Goal: Information Seeking & Learning: Learn about a topic

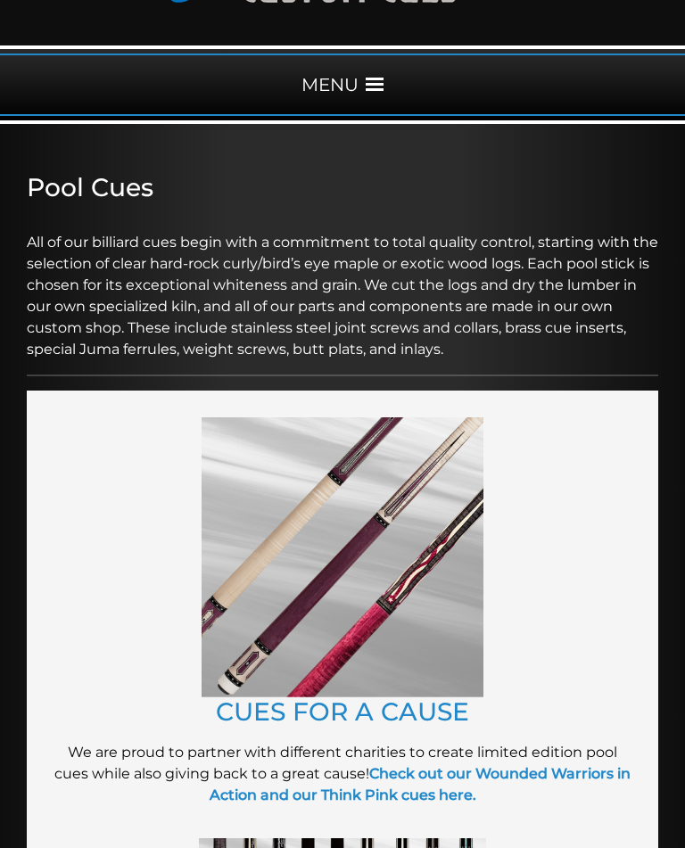
scroll to position [192, 0]
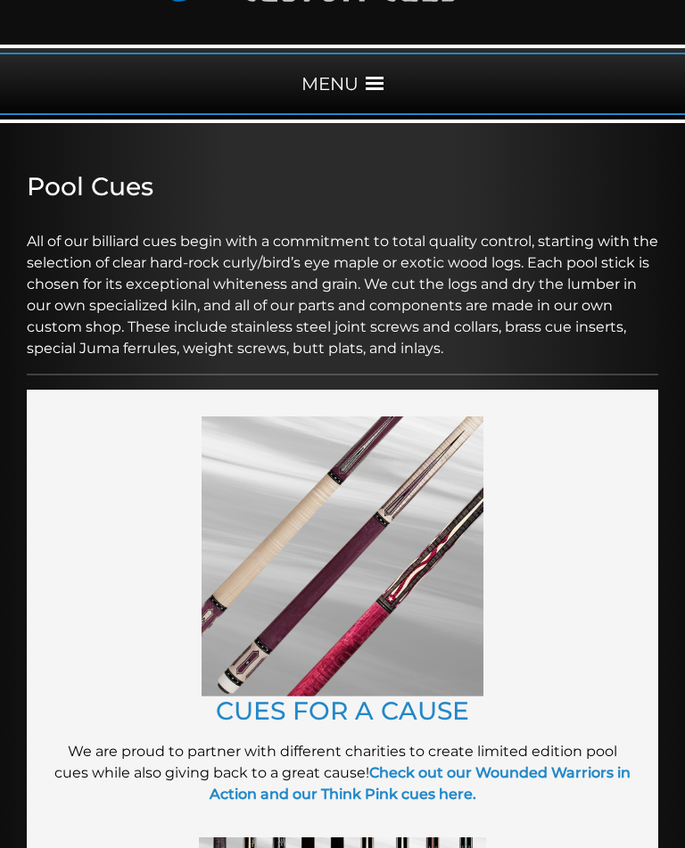
click at [261, 783] on strong "Check out our Wounded Warriors in Action and our Think Pink cues here." at bounding box center [421, 783] width 422 height 38
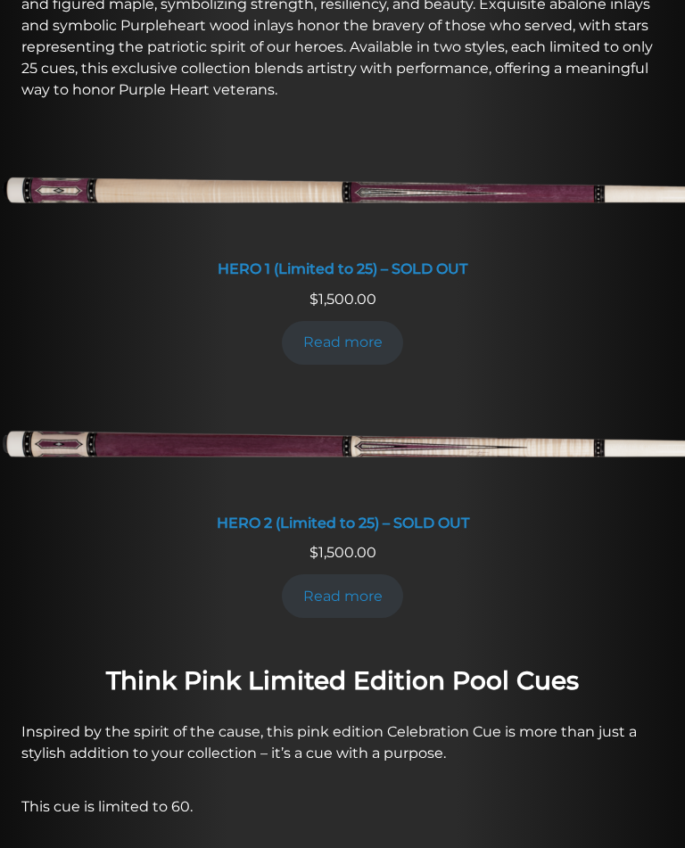
scroll to position [859, 0]
click at [319, 590] on link "Read more" at bounding box center [342, 597] width 121 height 44
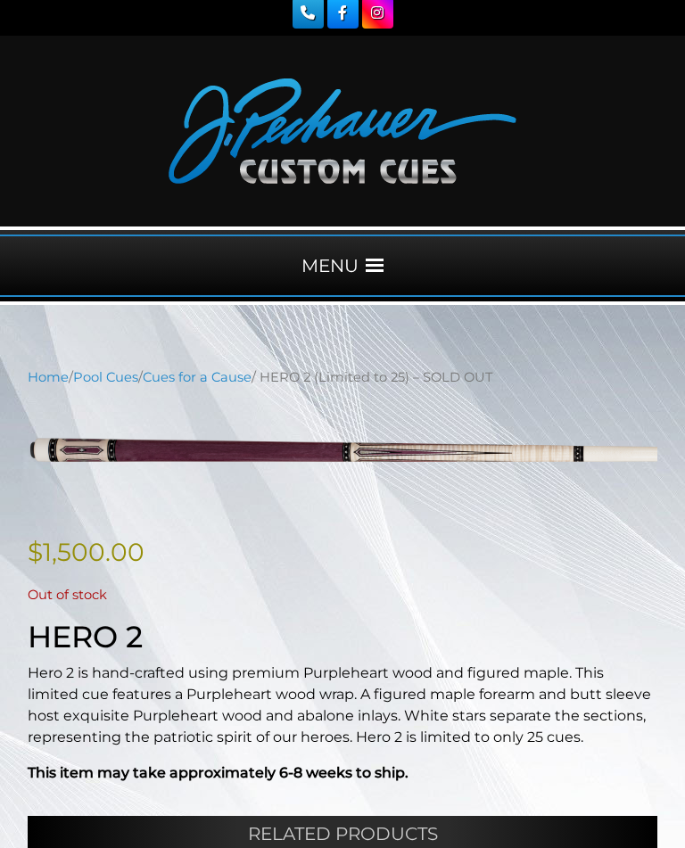
scroll to position [9, 0]
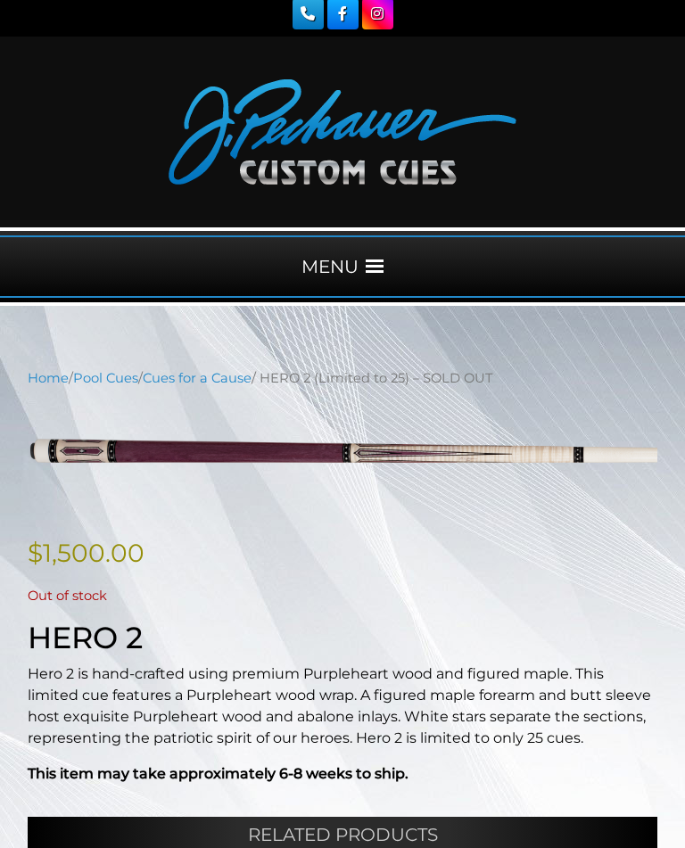
click at [360, 257] on div "MENU" at bounding box center [342, 266] width 685 height 62
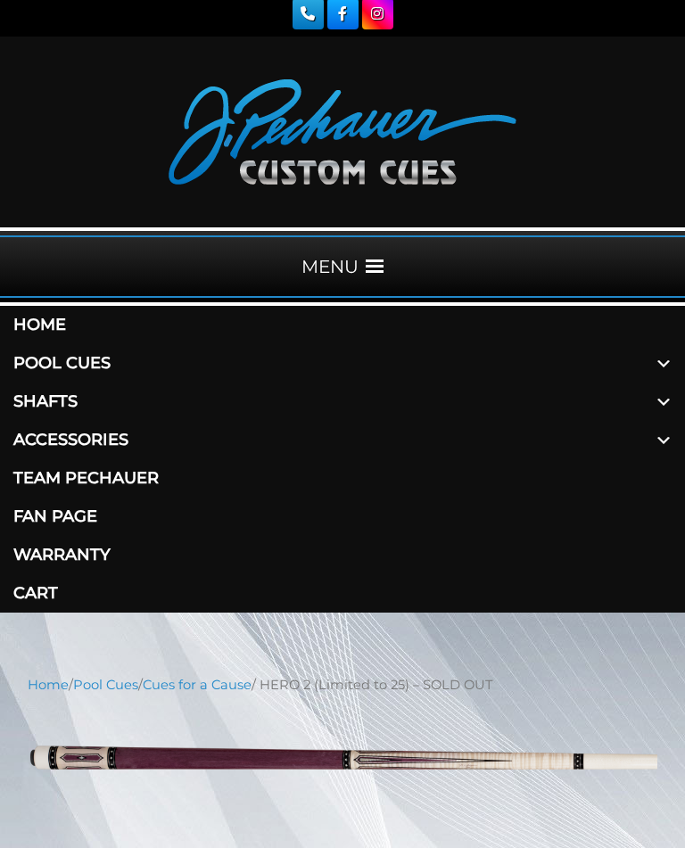
click at [45, 361] on link "Pool Cues" at bounding box center [342, 363] width 685 height 38
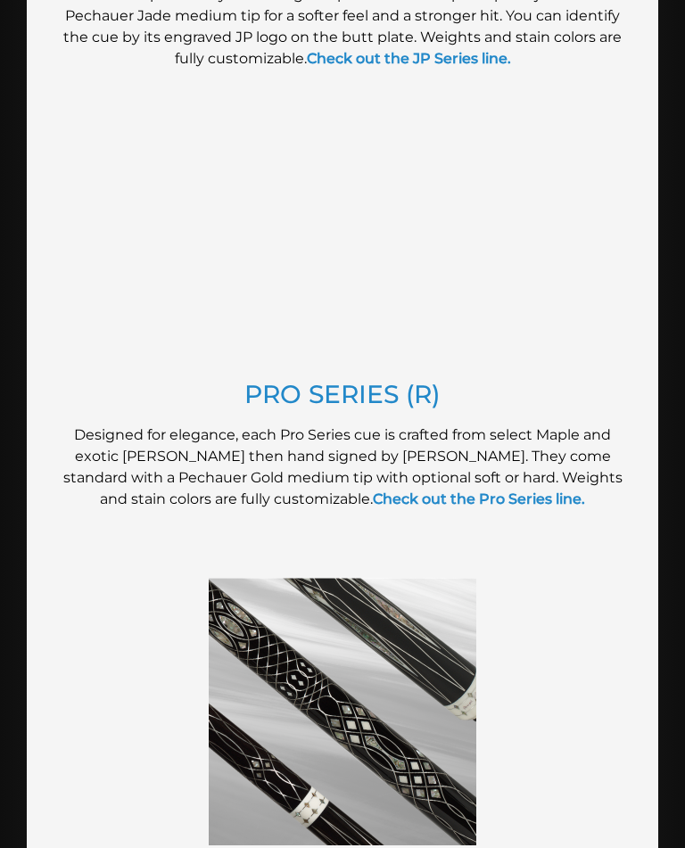
scroll to position [1887, 0]
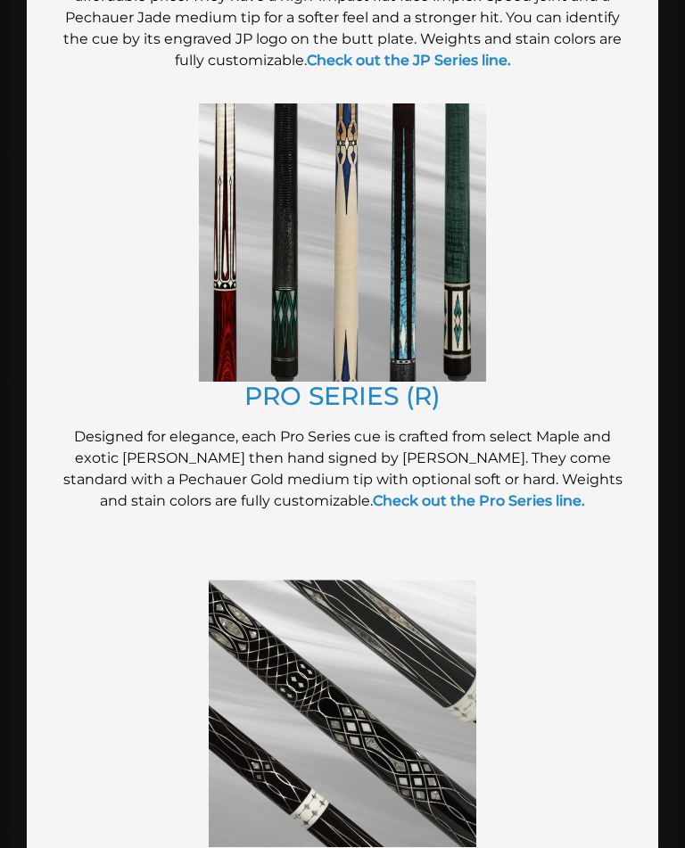
click at [373, 492] on link "Check out the Pro Series line." at bounding box center [479, 500] width 212 height 17
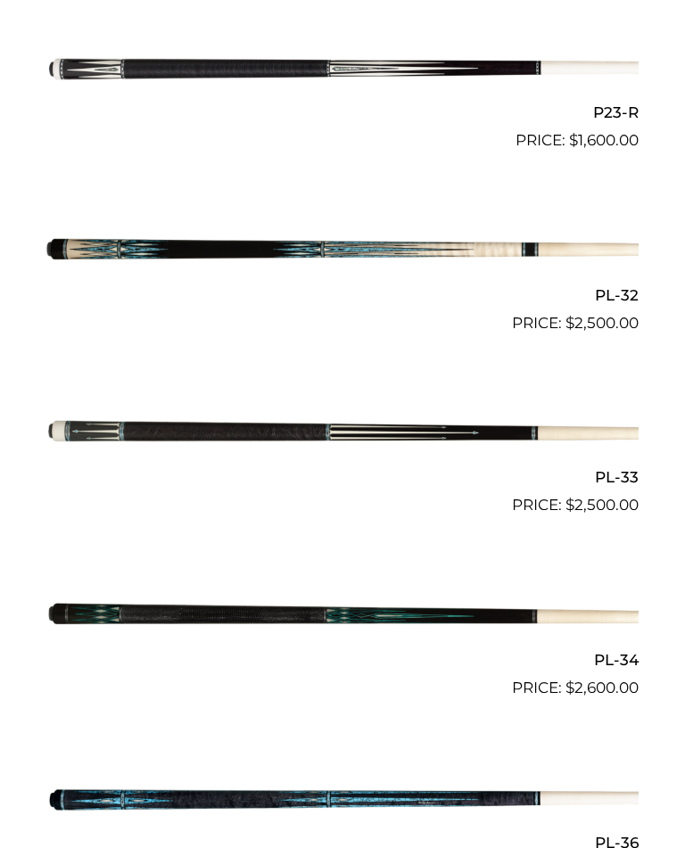
scroll to position [4674, 0]
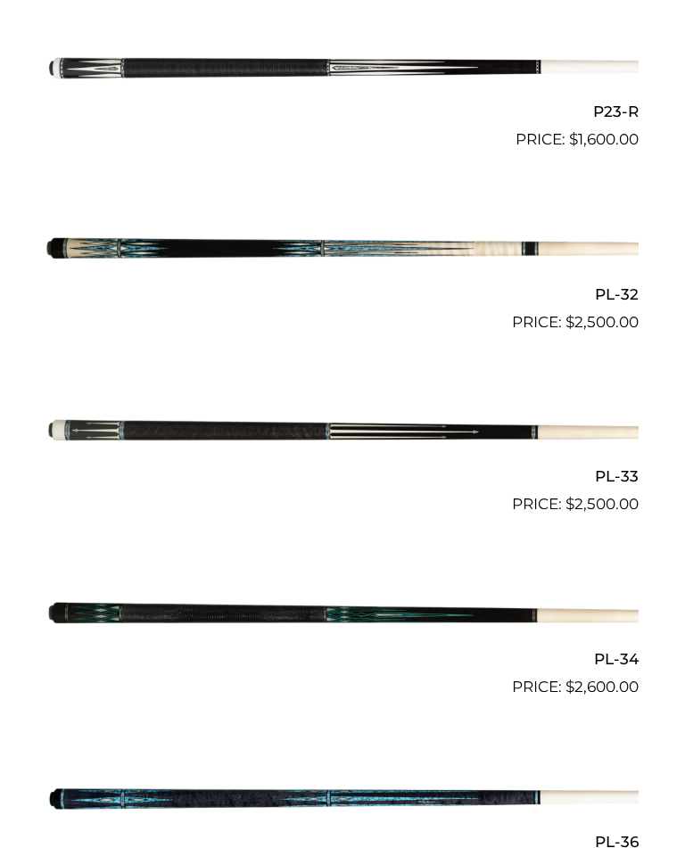
click at [187, 579] on img at bounding box center [342, 615] width 592 height 98
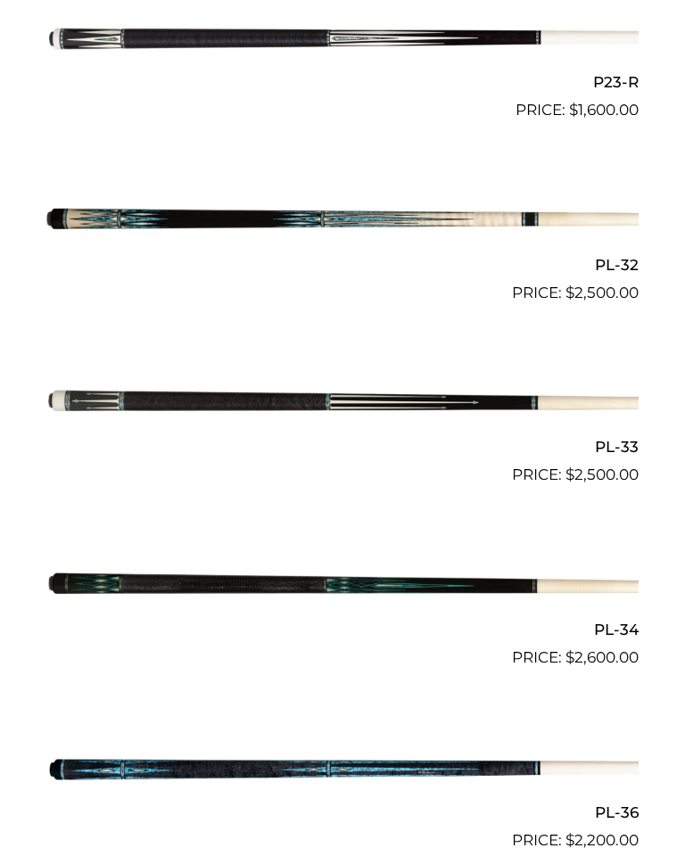
click at [219, 376] on img at bounding box center [342, 403] width 592 height 98
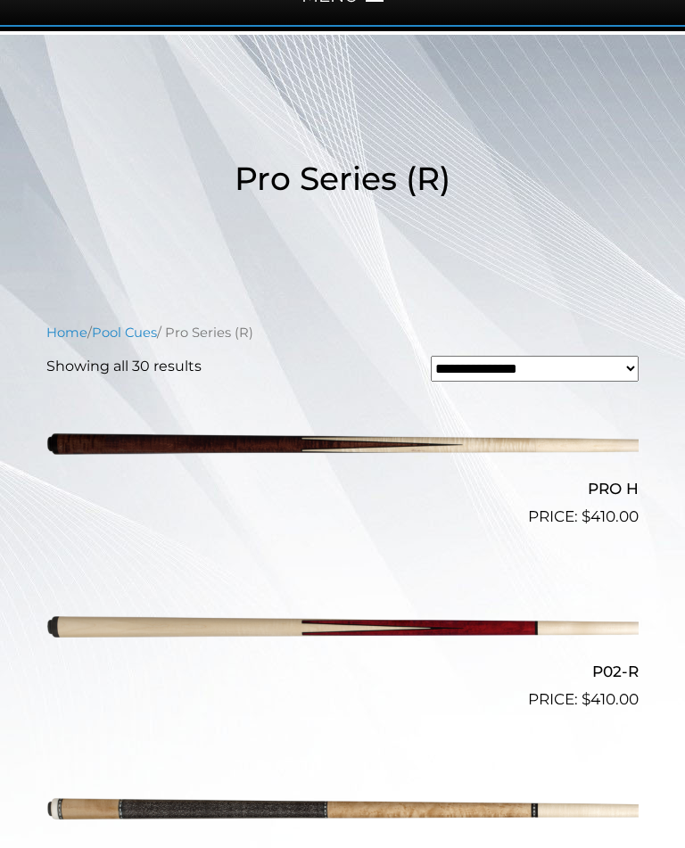
scroll to position [277, 0]
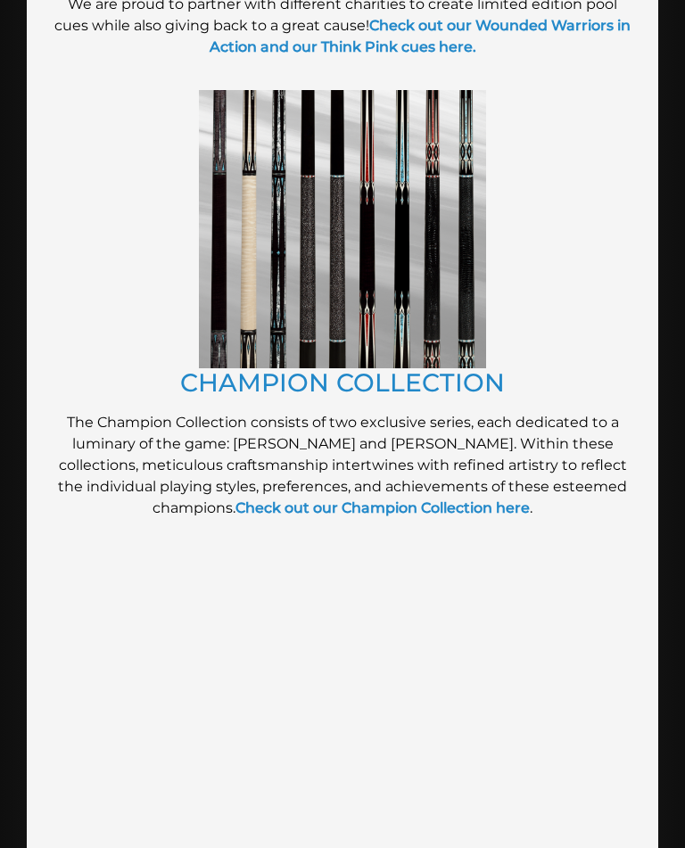
scroll to position [940, 0]
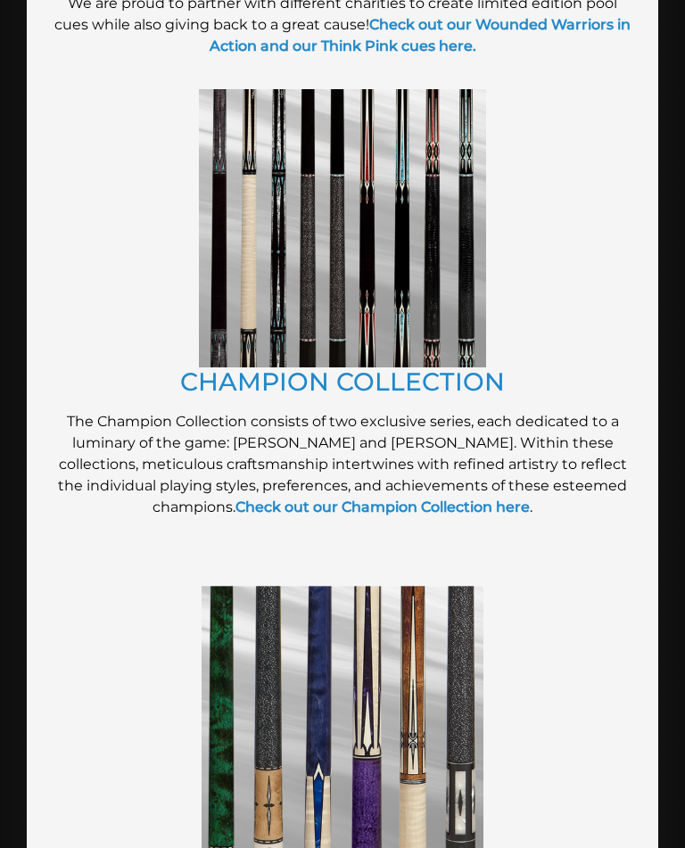
click at [282, 492] on p "The Champion Collection consists of two exclusive series, each dedicated to a l…" at bounding box center [343, 464] width 578 height 107
click at [343, 499] on link "Check out our Champion Collection here" at bounding box center [382, 507] width 294 height 17
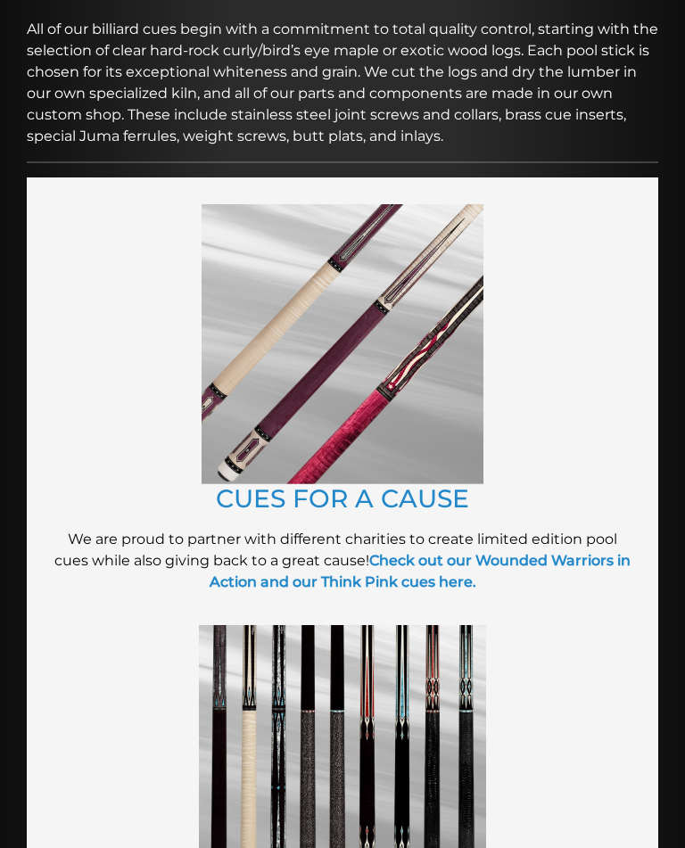
scroll to position [403, 0]
click at [240, 567] on p "We are proud to partner with different charities to create limited edition pool…" at bounding box center [343, 562] width 578 height 64
click at [210, 575] on strong "Check out our Wounded Warriors in Action and our Think Pink cues here." at bounding box center [421, 571] width 422 height 38
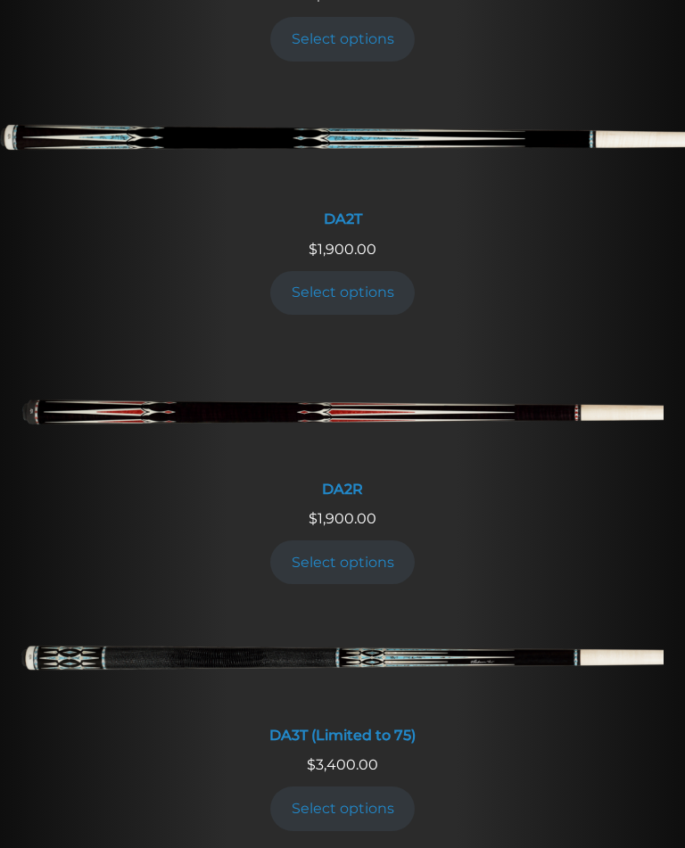
scroll to position [2139, 0]
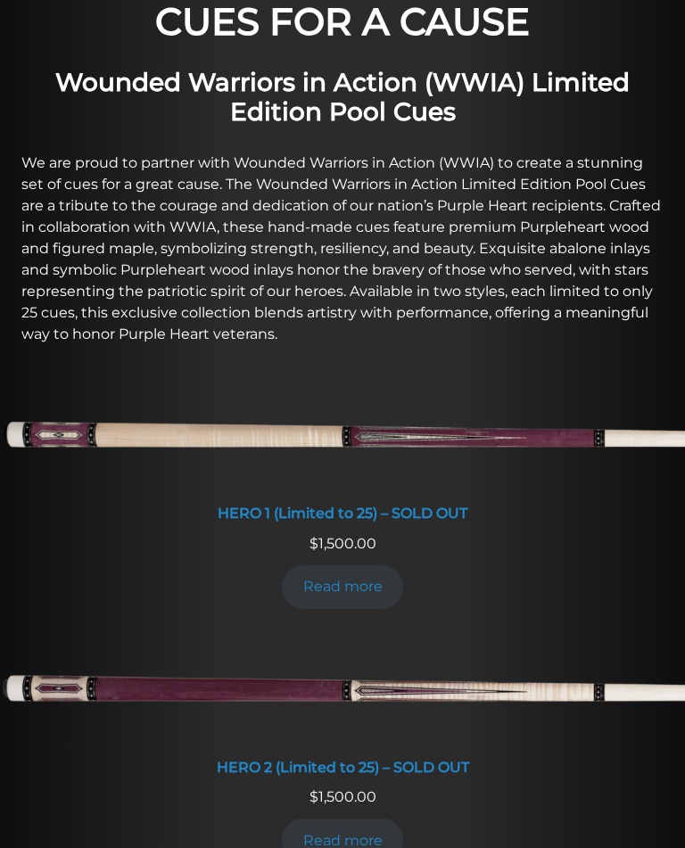
scroll to position [625, 0]
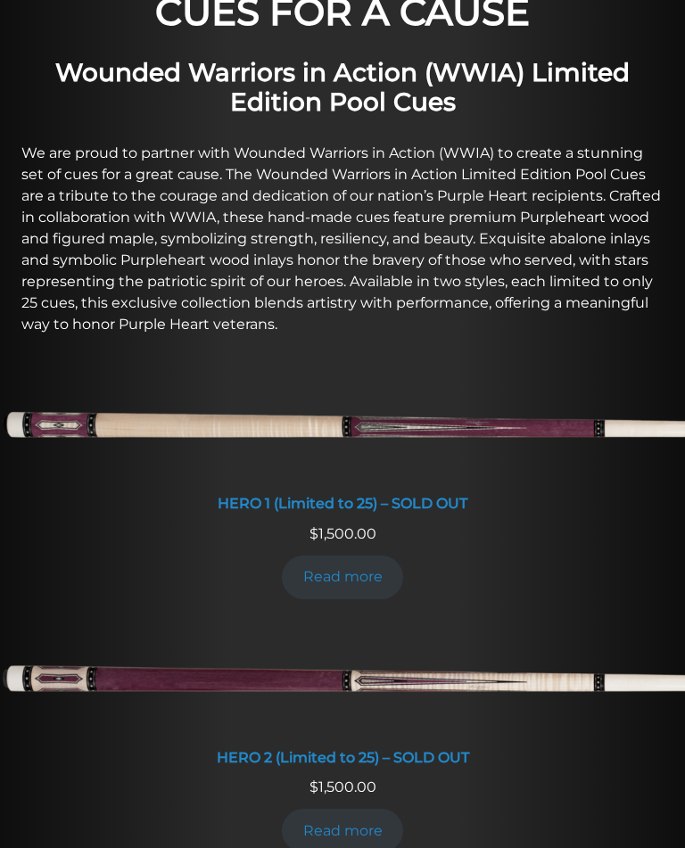
click at [361, 814] on link "Read more" at bounding box center [342, 831] width 121 height 44
